Goal: Transaction & Acquisition: Obtain resource

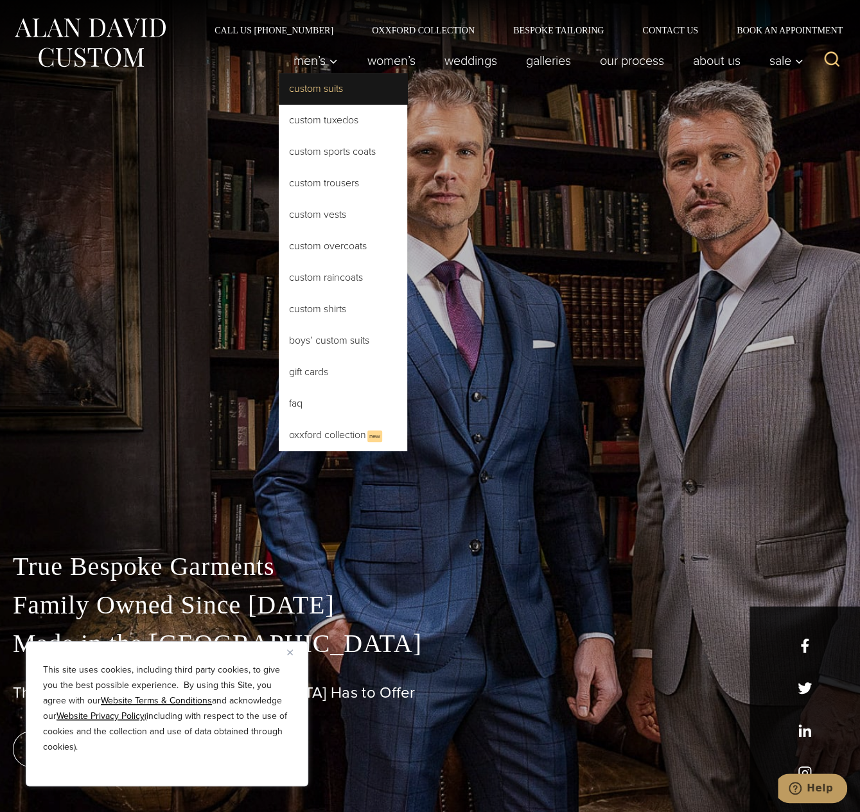
click at [306, 88] on link "Custom Suits" at bounding box center [343, 88] width 128 height 31
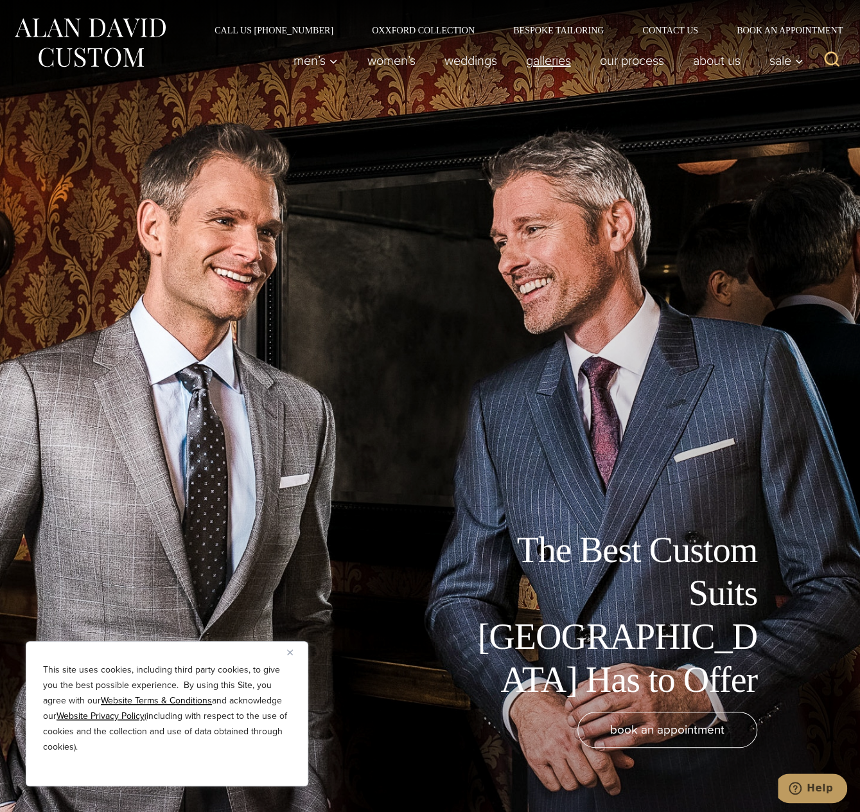
click at [556, 60] on link "Galleries" at bounding box center [548, 61] width 74 height 26
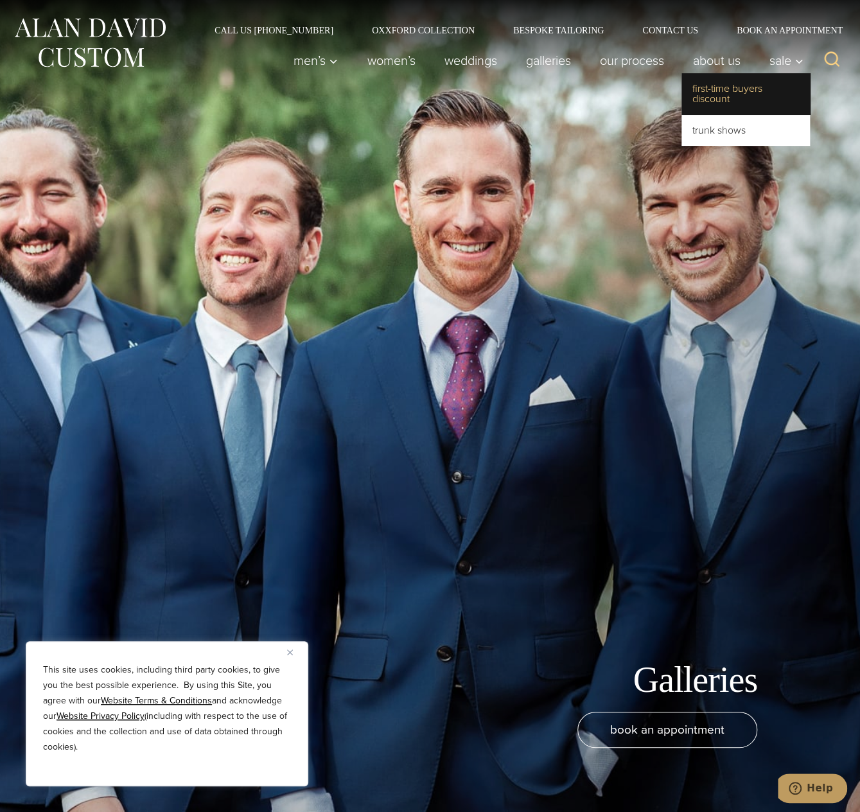
click at [759, 87] on link "First-Time Buyers Discount" at bounding box center [746, 93] width 128 height 41
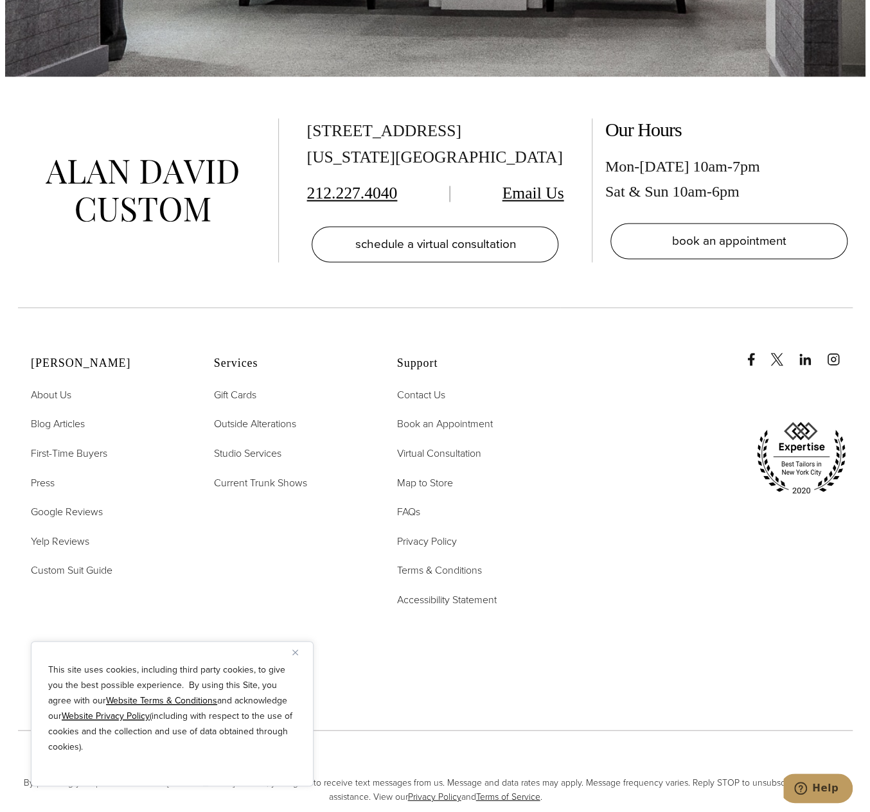
scroll to position [3715, 0]
